Goal: Transaction & Acquisition: Download file/media

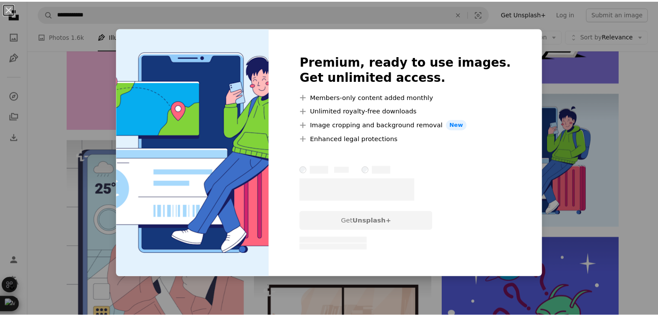
scroll to position [7365, 0]
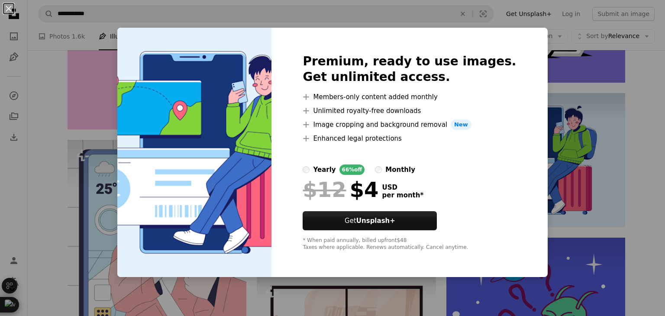
click at [552, 64] on div "An X shape Premium, ready to use images. Get unlimited access. A plus sign Memb…" at bounding box center [332, 158] width 665 height 316
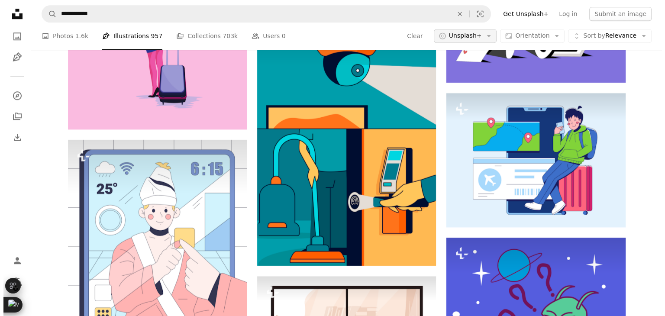
scroll to position [7365, 0]
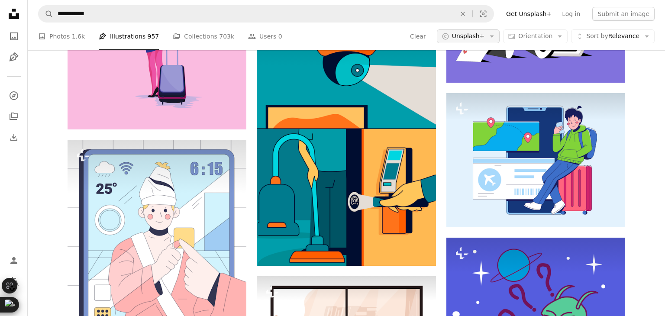
click at [496, 42] on button "A copyright icon © Unsplash+ Arrow down" at bounding box center [468, 36] width 63 height 14
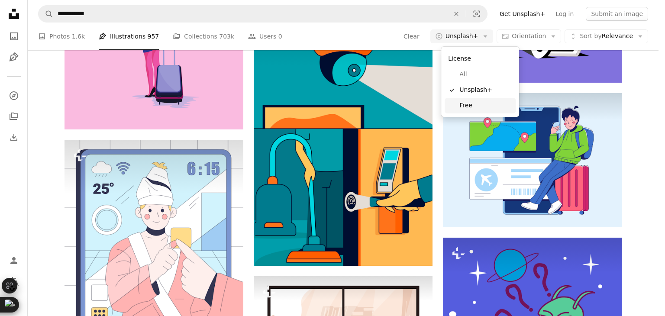
click at [473, 105] on span "Free" at bounding box center [485, 105] width 53 height 9
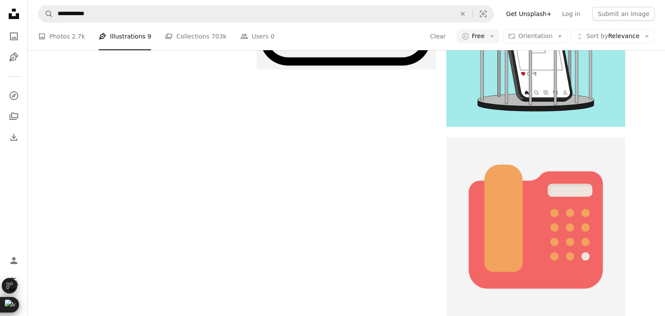
scroll to position [540, 0]
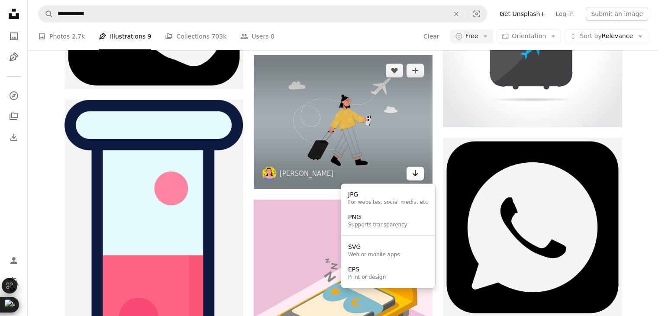
click at [411, 177] on button "Arrow pointing down" at bounding box center [414, 174] width 17 height 14
click at [397, 253] on link "SVG Web or mobile apps" at bounding box center [387, 250] width 87 height 23
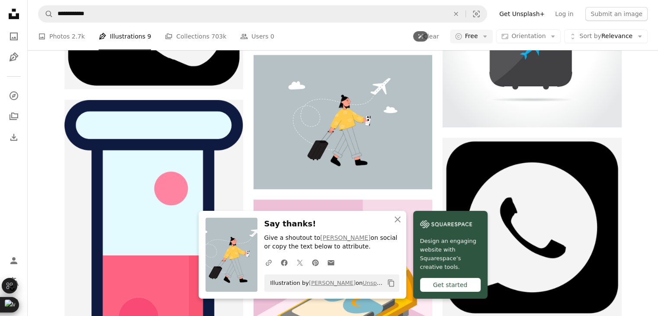
scroll to position [785, 0]
click at [400, 220] on icon "An X shape" at bounding box center [398, 219] width 10 height 10
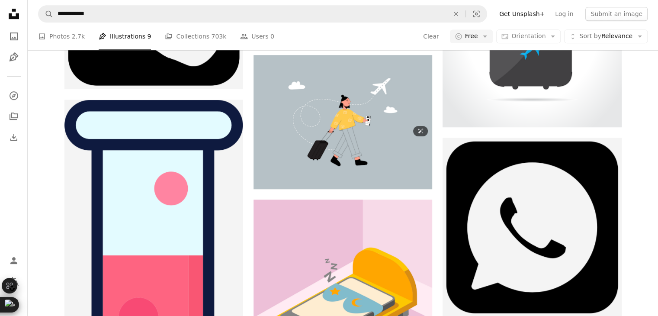
scroll to position [3939, 0]
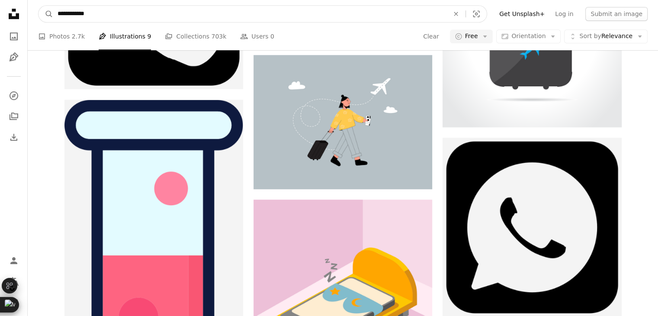
drag, startPoint x: 75, startPoint y: 14, endPoint x: 32, endPoint y: 7, distance: 44.3
click at [32, 7] on nav "**********" at bounding box center [343, 14] width 631 height 28
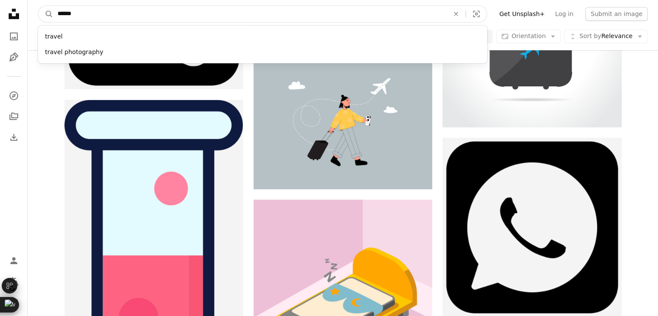
type input "******"
click at [39, 6] on button "A magnifying glass" at bounding box center [46, 14] width 15 height 16
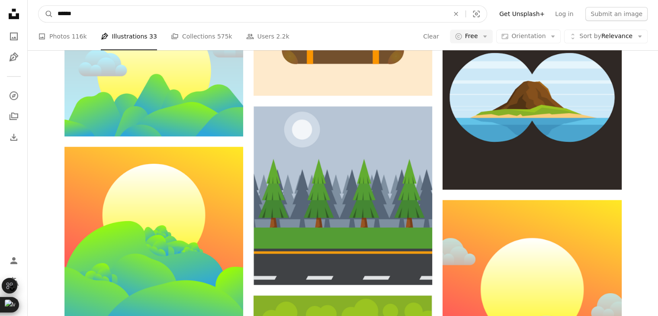
click at [97, 19] on input "******" at bounding box center [249, 14] width 393 height 16
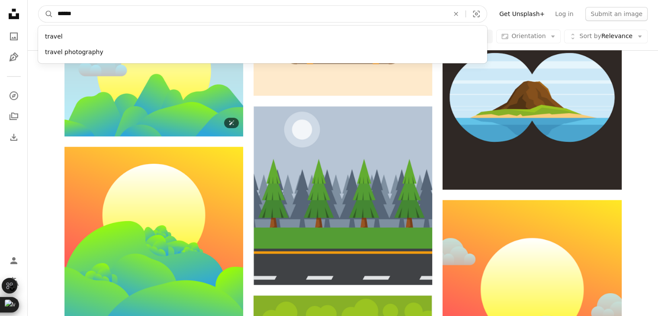
scroll to position [17, 0]
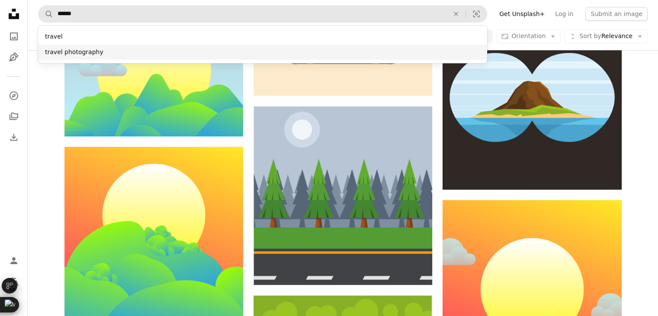
click at [135, 54] on div "travel photography" at bounding box center [262, 53] width 449 height 16
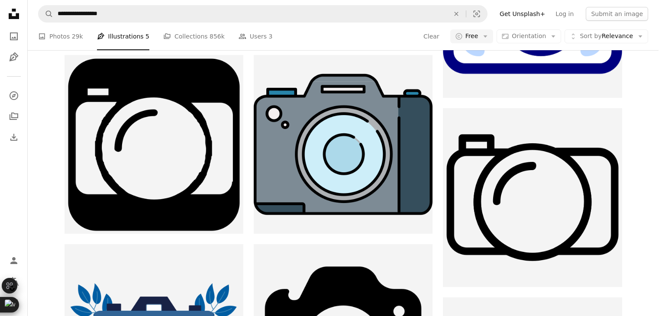
scroll to position [147, 0]
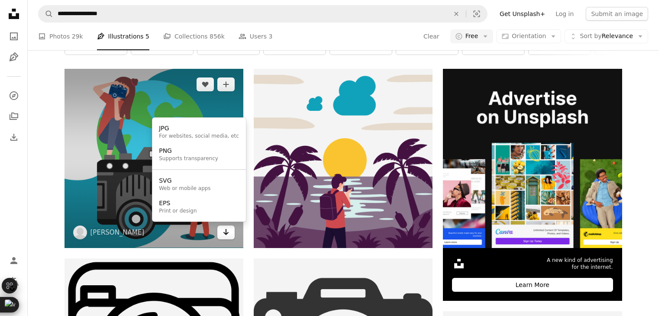
click at [217, 235] on button "Arrow pointing down" at bounding box center [225, 232] width 17 height 14
click at [209, 180] on link "SVG Web or mobile apps" at bounding box center [198, 184] width 87 height 23
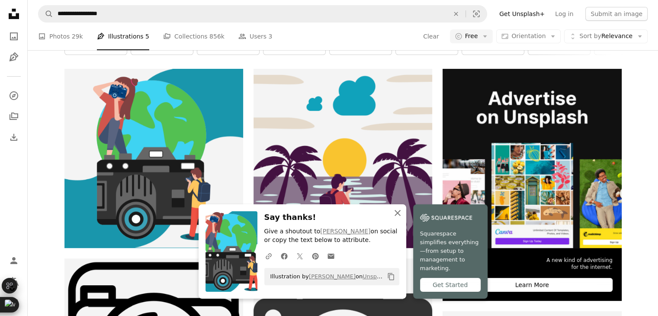
click at [403, 214] on button "An X shape Close" at bounding box center [397, 212] width 17 height 17
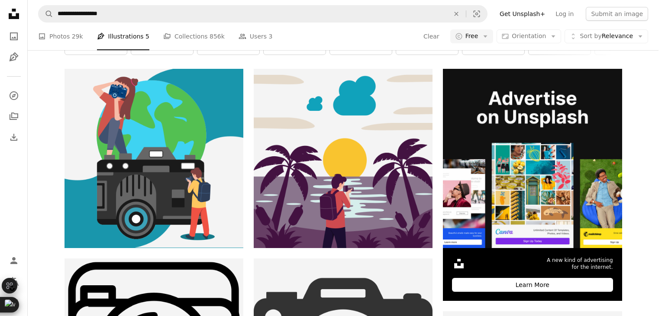
scroll to position [2137, 0]
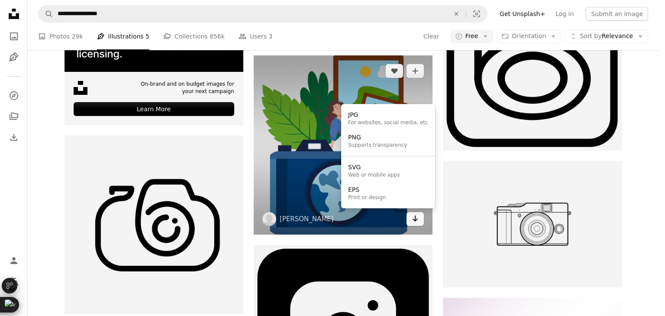
click at [415, 215] on icon "Arrow pointing down" at bounding box center [415, 218] width 7 height 10
click at [386, 180] on link "SVG Web or mobile apps" at bounding box center [387, 171] width 87 height 23
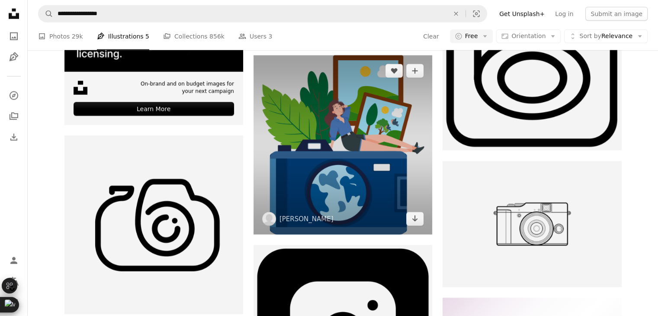
scroll to position [4785, 0]
